Goal: Task Accomplishment & Management: Manage account settings

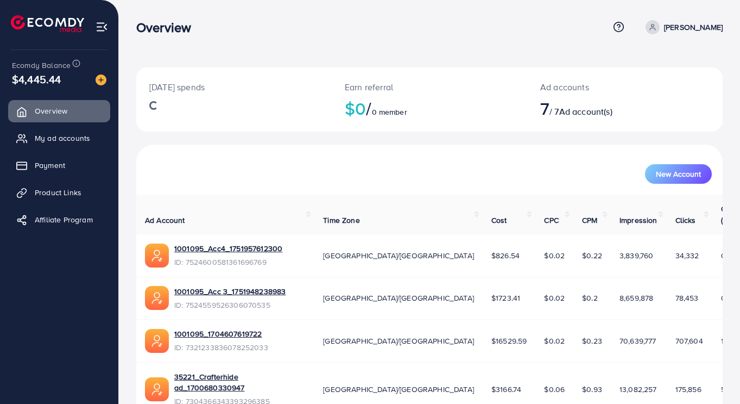
click at [51, 135] on span "My ad accounts" at bounding box center [62, 138] width 55 height 11
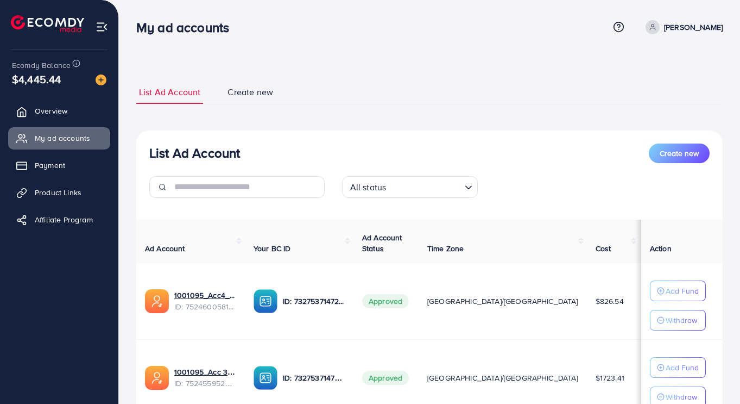
click at [77, 140] on span "My ad accounts" at bounding box center [62, 138] width 55 height 11
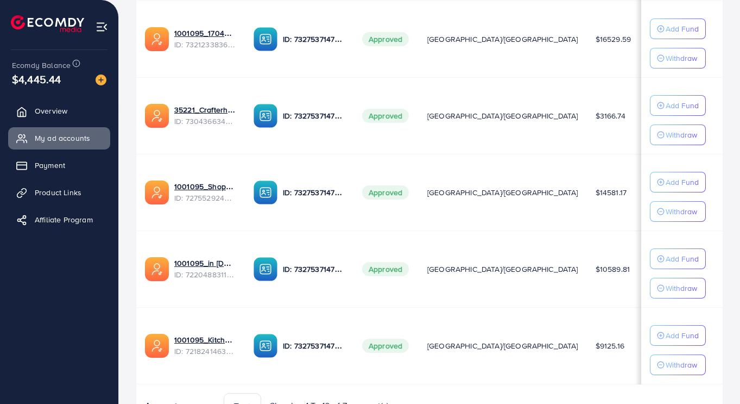
scroll to position [419, 0]
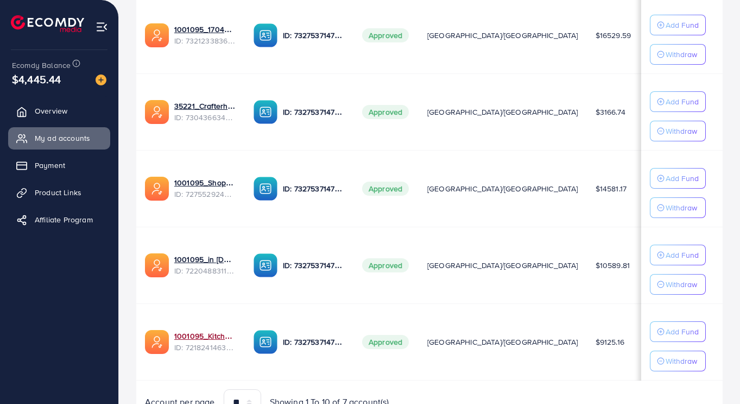
click at [196, 337] on link "1001095_Kitchenlyst_1680641549988" at bounding box center [205, 335] width 62 height 11
click at [211, 254] on link "1001095_in [DOMAIN_NAME]_1681150971525" at bounding box center [205, 259] width 62 height 11
click at [202, 178] on link "1001095_Shopping Center" at bounding box center [205, 182] width 62 height 11
click at [204, 108] on link "35221_Crafterhide ad_1700680330947" at bounding box center [205, 105] width 62 height 11
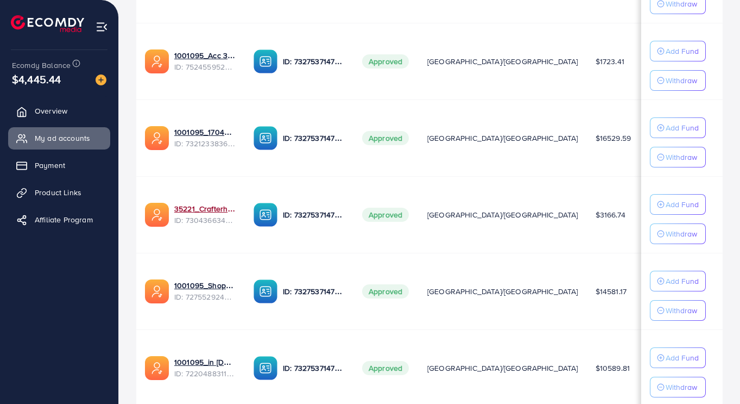
scroll to position [316, 0]
click at [209, 131] on link "1001095_1704607619722" at bounding box center [205, 132] width 62 height 11
click at [204, 59] on link "1001095_Acc 3_1751948238983" at bounding box center [205, 55] width 62 height 11
